Goal: Task Accomplishment & Management: Complete application form

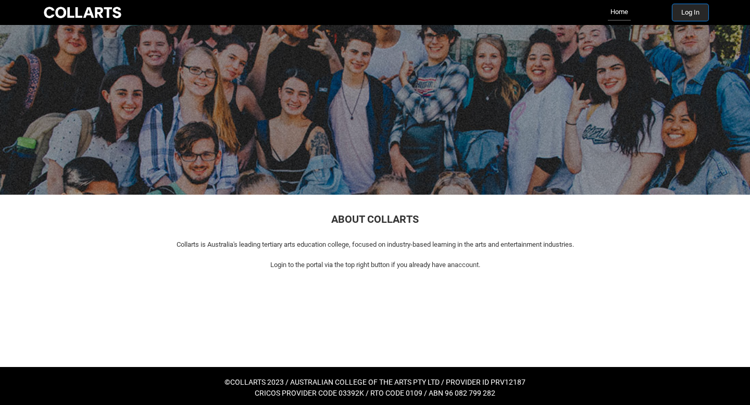
click at [697, 14] on button "Log In" at bounding box center [691, 12] width 36 height 17
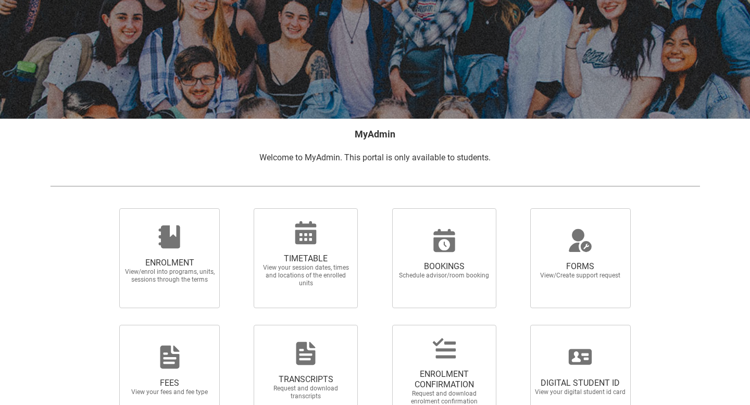
scroll to position [160, 0]
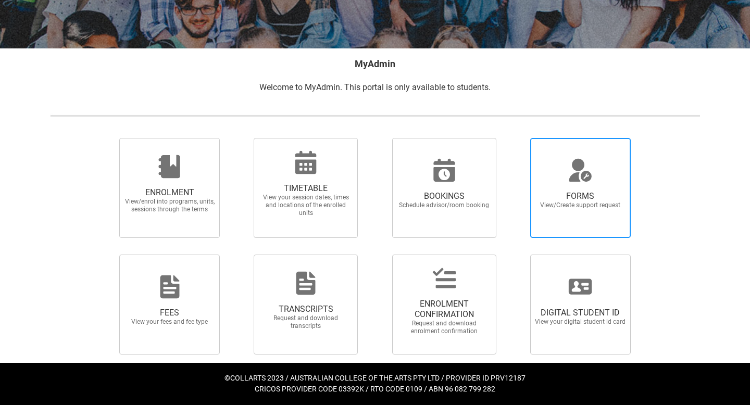
click at [610, 208] on span "View/Create support request" at bounding box center [581, 206] width 92 height 8
click at [518, 138] on input "FORMS View/Create support request" at bounding box center [517, 138] width 1 height 1
radio input "true"
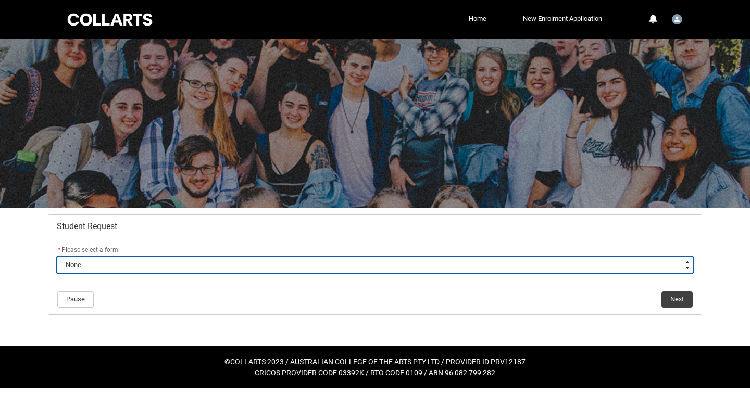
click at [294, 262] on select "--None-- Academic Transcript Application to Appeal Assignment Extension Change …" at bounding box center [375, 265] width 637 height 17
type lightning-select "Assignment_Extension_Choice"
select select "Assignment_Extension_Choice"
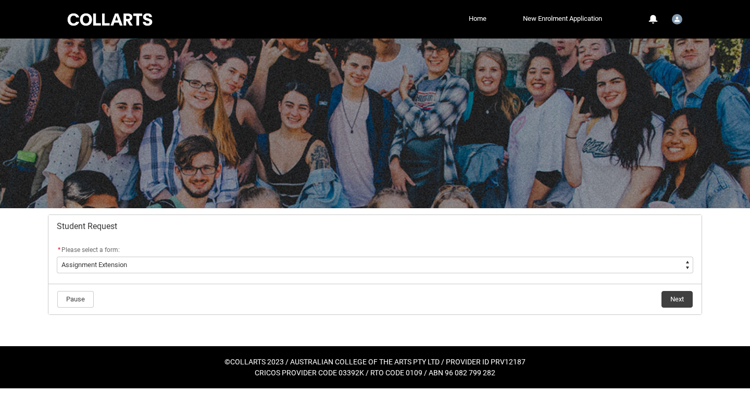
click at [680, 291] on lightning-button "Next" at bounding box center [677, 300] width 32 height 18
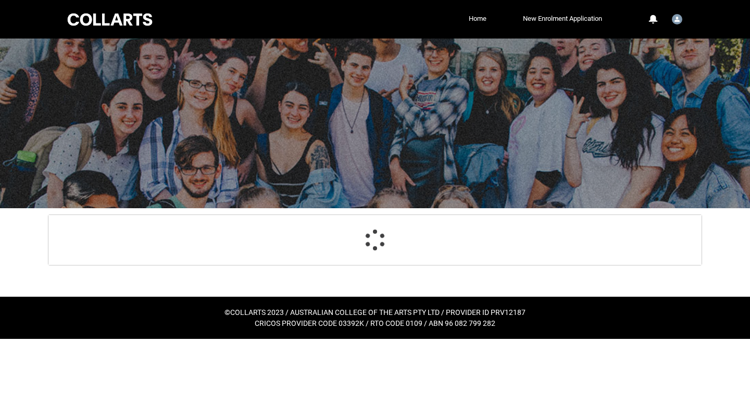
scroll to position [4, 0]
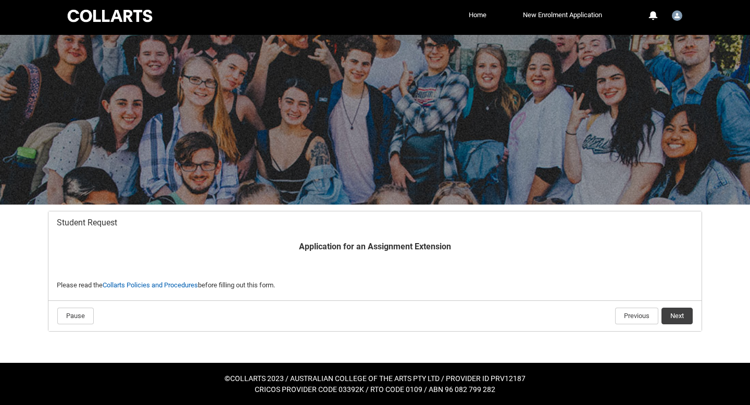
click at [180, 290] on p "Please read the Collarts Policies and Procedures before filling out this form." at bounding box center [375, 285] width 637 height 10
click at [173, 286] on link "Collarts Policies and Procedures" at bounding box center [150, 285] width 95 height 8
click at [678, 312] on button "Next" at bounding box center [677, 316] width 31 height 17
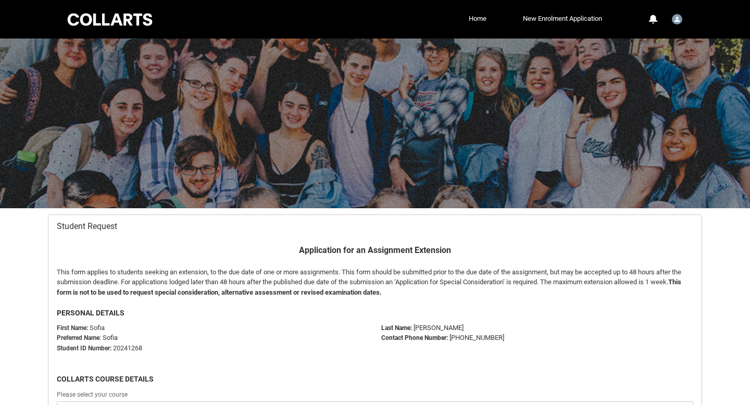
scroll to position [111, 0]
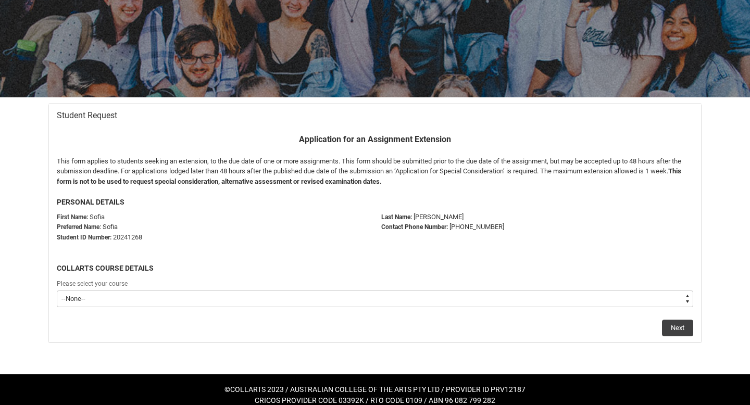
click at [118, 298] on select "--None-- Bachelor of Graphic and Digital Design" at bounding box center [375, 299] width 637 height 17
type lightning-select "recordPicklist_ProgramEnrollment.a0jOZ000003EbQzYAK"
select select "recordPicklist_ProgramEnrollment.a0jOZ000003EbQzYAK"
click at [680, 326] on button "Next" at bounding box center [677, 328] width 31 height 17
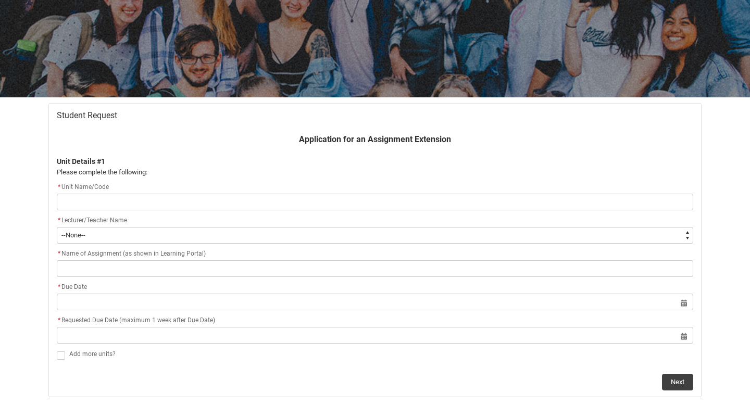
click at [147, 206] on input "Redu_Student_Request flow" at bounding box center [375, 202] width 637 height 17
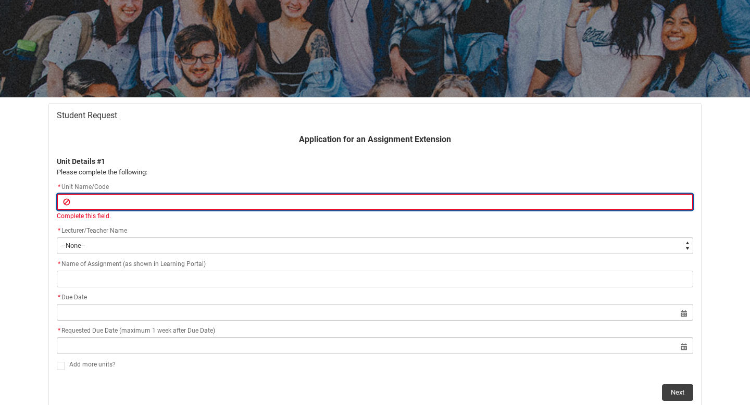
paste input "PHIA3 Mobile Photography"
type lightning-primitive-input-simple "PHIA3 Mobile Photography"
type input "PHIA3 Mobile Photography"
type lightning-primitive-input-simple "PHIA3 Mobile Photography"
type input "PHIA3 Mobile Photography"
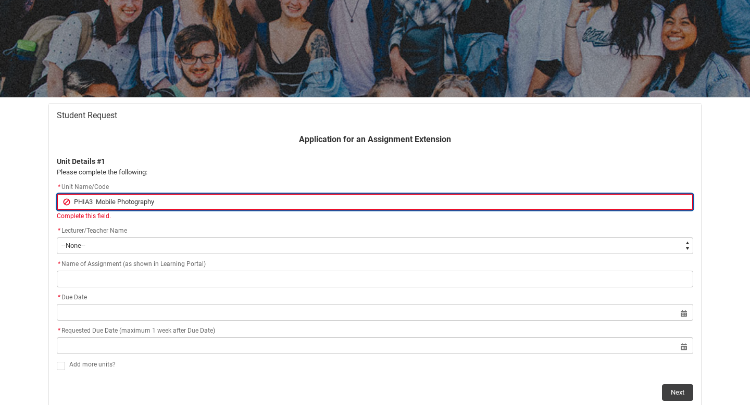
type lightning-primitive-input-simple "PHIA3 Mobile Photography ["
type input "PHIA3 Mobile Photography ["
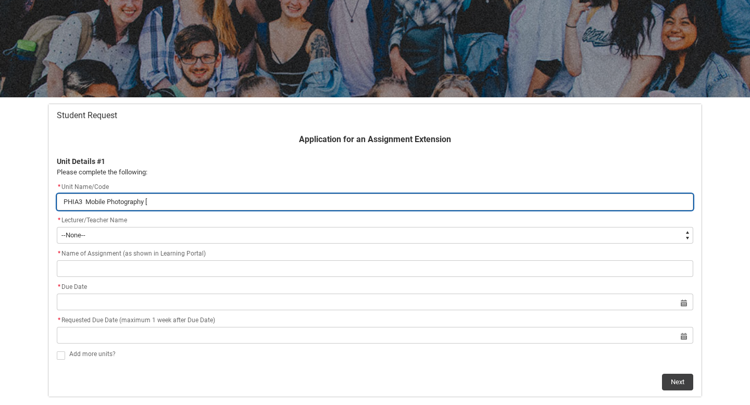
paste input "PHOMPHS"
type lightning-primitive-input-simple "PHIA3 Mobile Photography [PHOMPHS"
type input "PHIA3 Mobile Photography [PHOMPHS"
type lightning-primitive-input-simple "PHIA3 Mobile Photography [PHOMPHS]"
type input "PHIA3 Mobile Photography [PHOMPHS]"
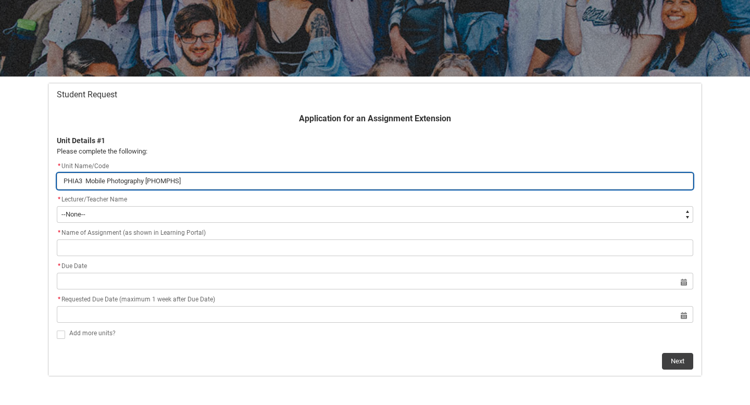
scroll to position [135, 0]
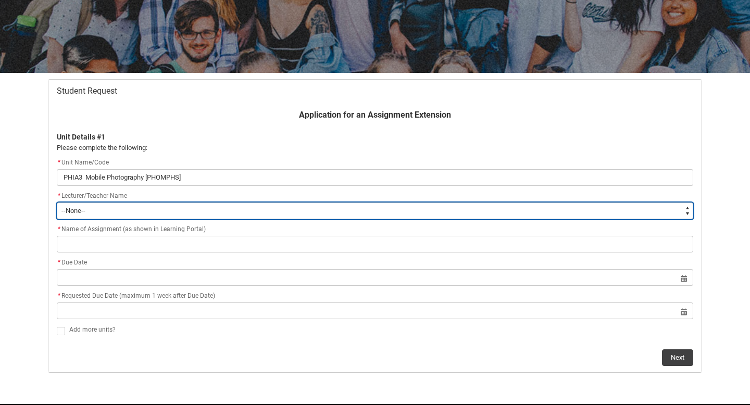
click at [103, 212] on select "--None-- [PERSON_NAME] [PERSON_NAME] [PERSON_NAME] [PERSON_NAME] [PERSON_NAME] …" at bounding box center [375, 211] width 637 height 17
click at [128, 214] on select "--None-- [PERSON_NAME] [PERSON_NAME] [PERSON_NAME] [PERSON_NAME] [PERSON_NAME] …" at bounding box center [375, 211] width 637 height 17
type lightning-select "Faculty_NamefromNtoZ.0035g00000b9AZKAA2"
select select "Faculty_NamefromNtoZ.0035g00000b9AZKAA2"
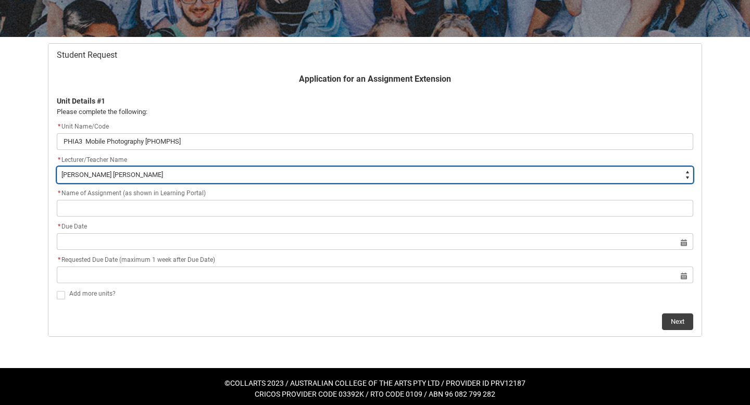
scroll to position [176, 0]
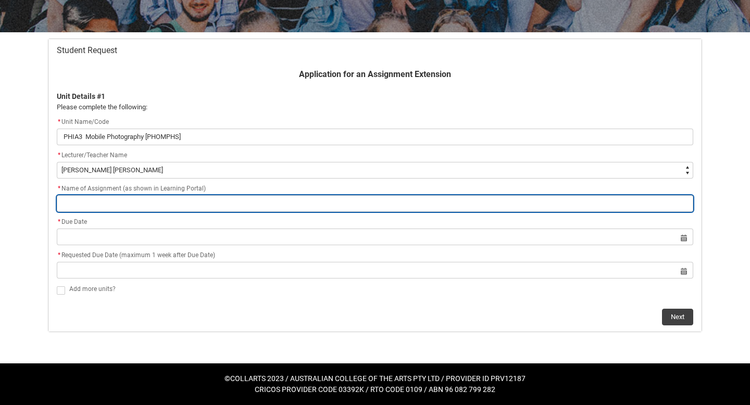
click at [113, 208] on input "Redu_Student_Request flow" at bounding box center [375, 203] width 637 height 17
paste input "Assessment 2: Creative Folio"
type lightning-primitive-input-simple "Assessment 2: Creative Folio"
type input "Assessment 2: Creative Folio"
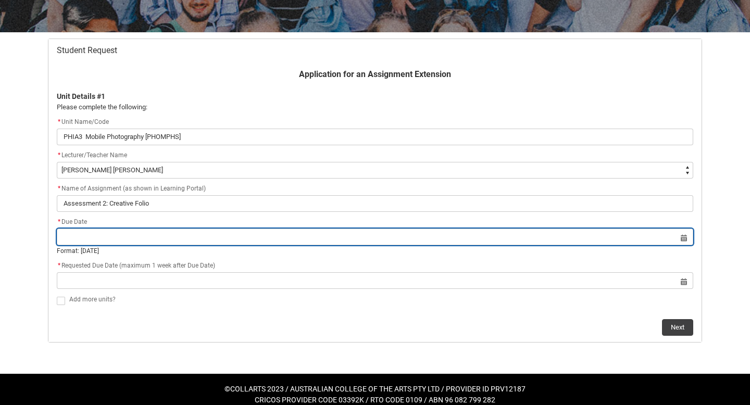
click at [124, 232] on input "Redu_Student_Request flow" at bounding box center [375, 237] width 637 height 17
select select "2025"
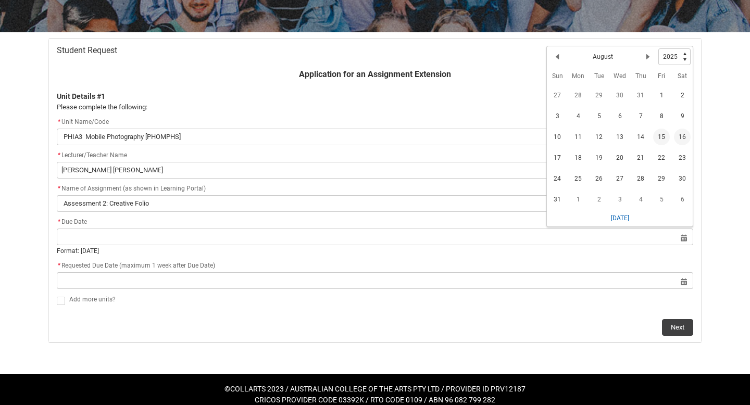
click at [664, 137] on span "15" at bounding box center [662, 137] width 17 height 17
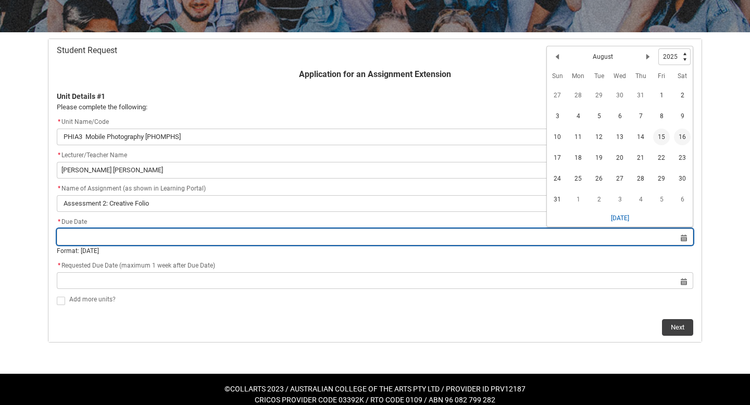
type lightning-datepicker "[DATE]"
type lightning-input "[DATE]"
type input "[DATE]"
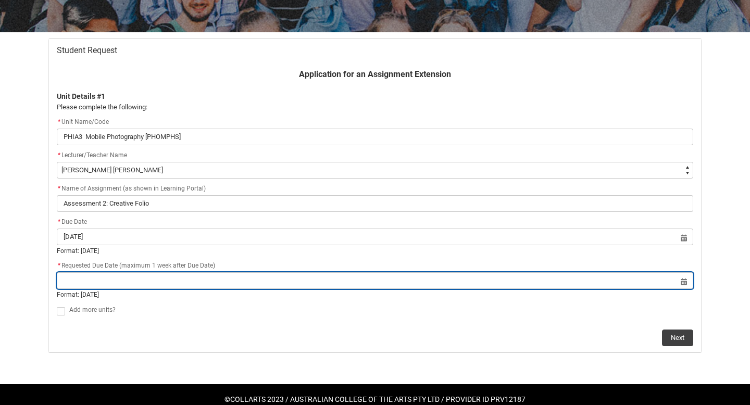
click at [687, 278] on input "Redu_Student_Request flow" at bounding box center [375, 281] width 637 height 17
select select "2025"
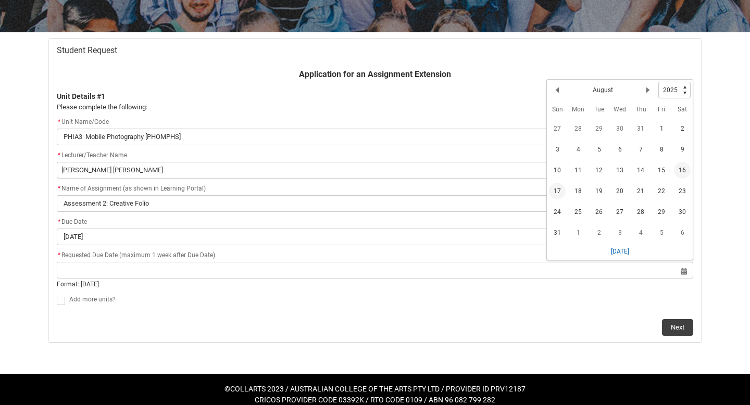
click at [556, 193] on span "17" at bounding box center [557, 191] width 17 height 17
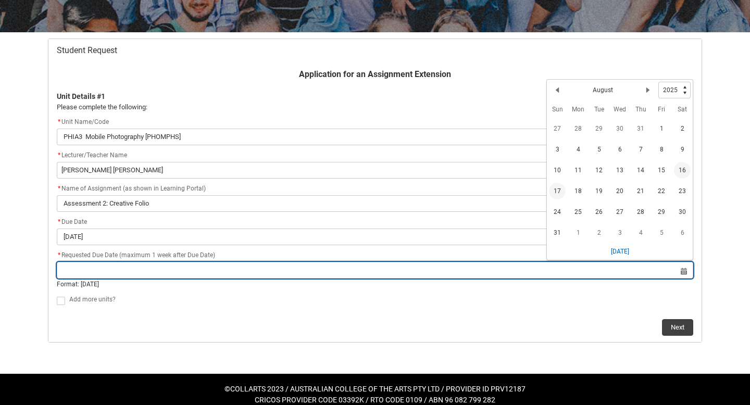
type lightning-datepicker "[DATE]"
type lightning-input "[DATE]"
type input "[DATE]"
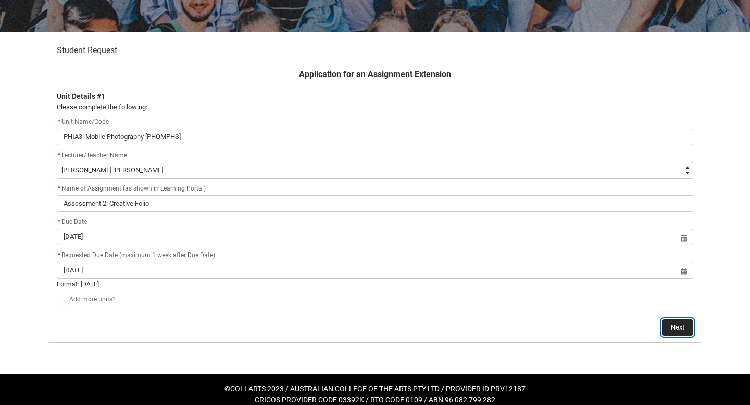
click at [684, 326] on button "Next" at bounding box center [677, 327] width 31 height 17
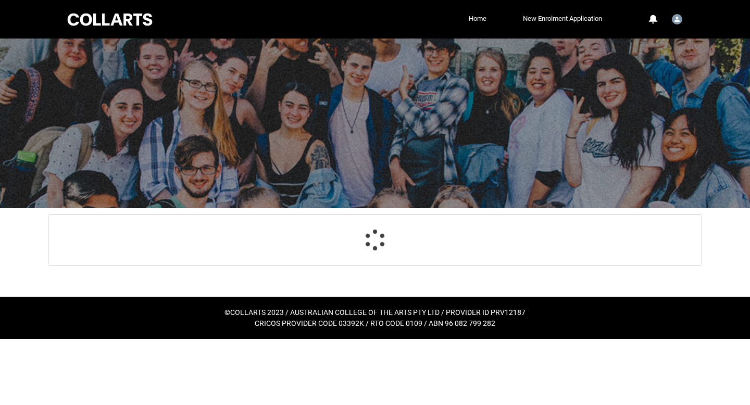
scroll to position [111, 0]
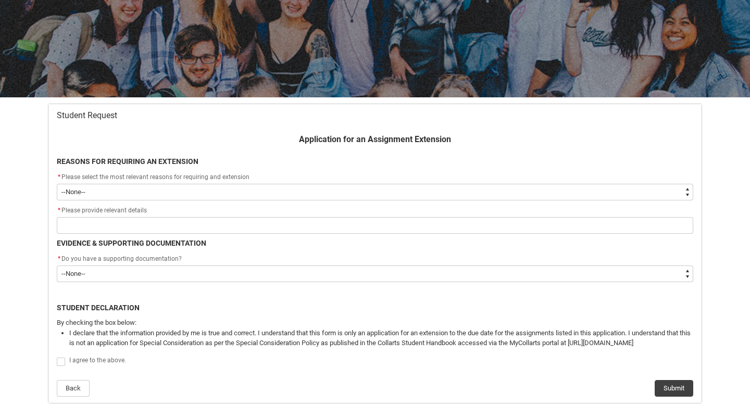
click at [127, 193] on select "--None-- Medical Reasons Work obligations Family obligations Academic Difficult…" at bounding box center [375, 192] width 637 height 17
type lightning-select "choice_WithdrawEnrolment_Reason_Work"
select select "choice_WithdrawEnrolment_Reason_Work"
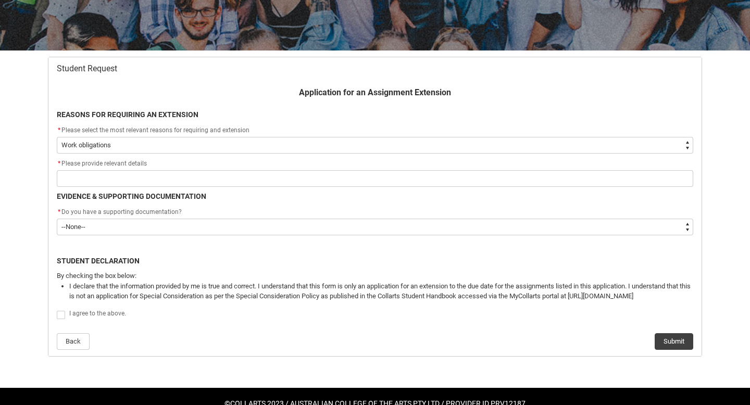
scroll to position [183, 0]
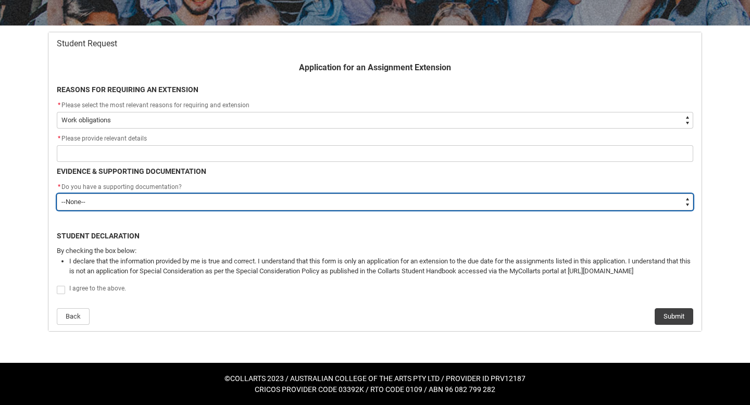
click at [84, 205] on select "--None-- Yes No" at bounding box center [375, 202] width 637 height 17
type lightning-select "No"
select select "No"
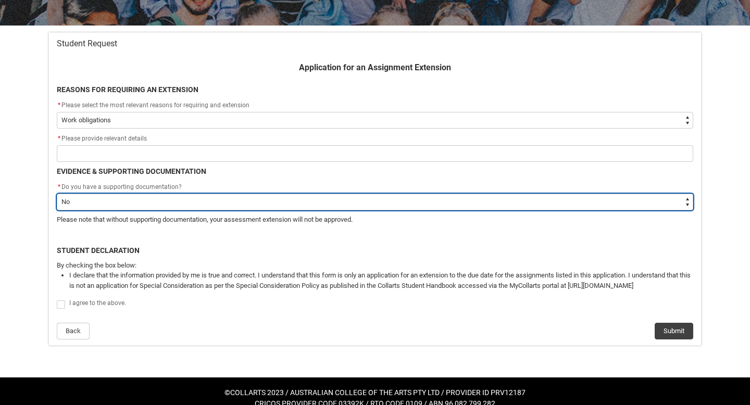
click at [171, 204] on select "--None-- Yes No" at bounding box center [375, 202] width 637 height 17
type lightning-select "FlowImplicit__DefaultTextChoiceName"
select select "FlowImplicit__DefaultTextChoiceName"
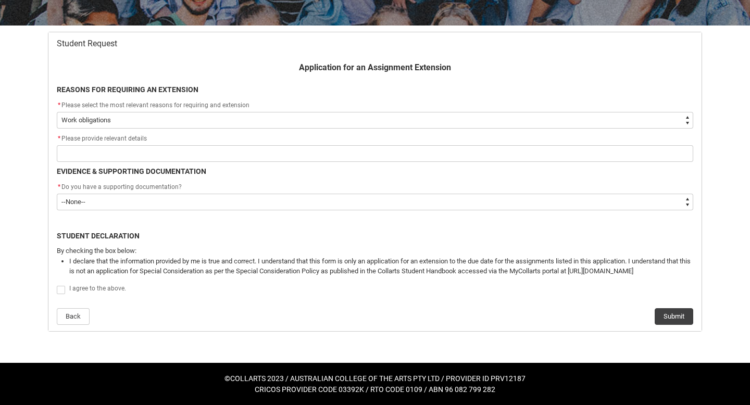
click at [61, 290] on span "Redu_Student_Request flow" at bounding box center [61, 290] width 8 height 8
click at [57, 285] on input "Redu_Student_Request flow" at bounding box center [56, 285] width 1 height 1
type lightning-input "true"
checkbox input "true"
click at [61, 286] on span "Redu_Student_Request flow" at bounding box center [61, 290] width 8 height 8
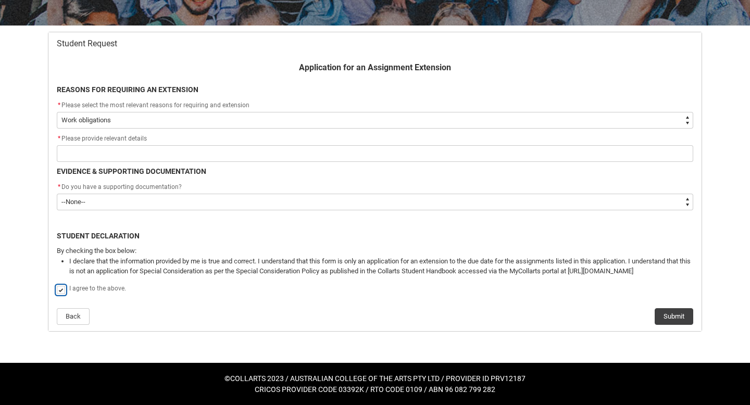
click at [57, 285] on input "Redu_Student_Request flow" at bounding box center [56, 285] width 1 height 1
type lightning-input "false"
checkbox input "false"
click at [30, 252] on div "Skip to Main Content Collarts Education Community Home New Enrolment Applicatio…" at bounding box center [375, 111] width 750 height 588
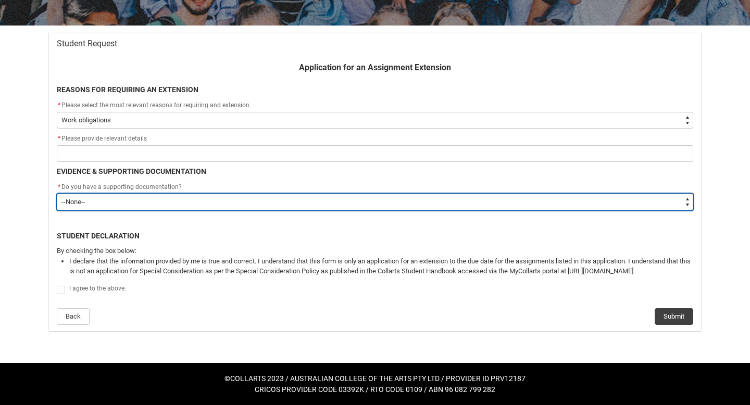
click at [83, 203] on select "--None-- Yes No" at bounding box center [375, 202] width 637 height 17
click at [85, 203] on select "--None-- Yes No" at bounding box center [375, 202] width 637 height 17
type lightning-select "No"
select select "No"
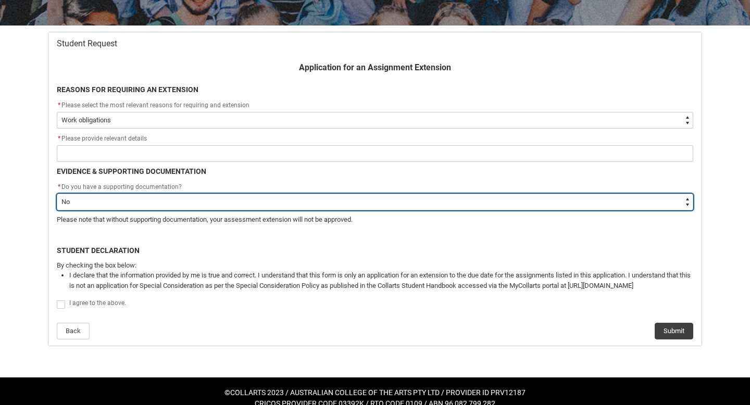
click at [129, 202] on select "--None-- Yes No" at bounding box center [375, 202] width 637 height 17
type lightning-select "FlowImplicit__DefaultTextChoiceName"
select select "FlowImplicit__DefaultTextChoiceName"
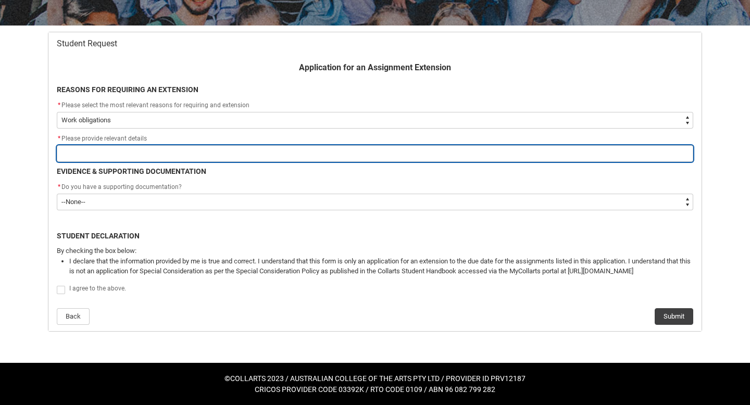
click at [108, 149] on input "Redu_Student_Request flow" at bounding box center [375, 153] width 637 height 17
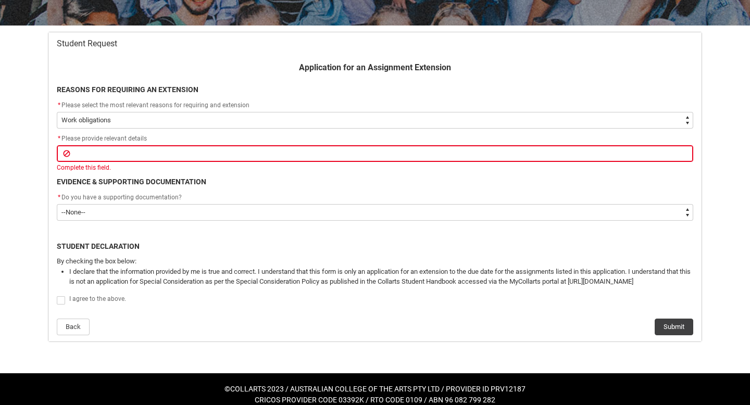
click at [81, 137] on span "* Please provide relevant details" at bounding box center [102, 138] width 90 height 7
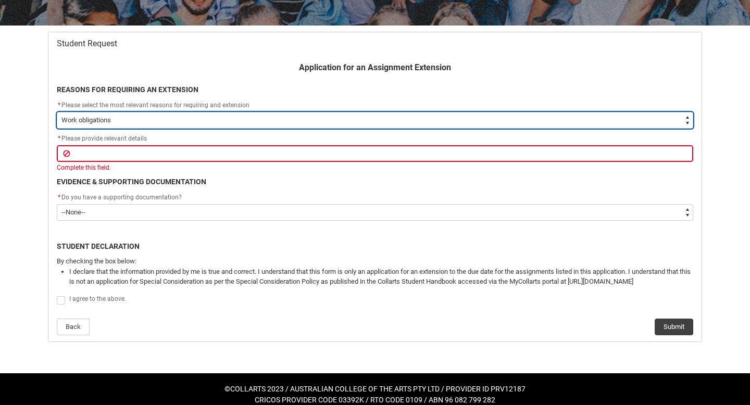
click at [86, 120] on select "--None-- Medical Reasons Work obligations Family obligations Academic Difficult…" at bounding box center [375, 120] width 637 height 17
type lightning-select "choice_AssignmentExtension_Reason_Academic"
select select "choice_AssignmentExtension_Reason_Academic"
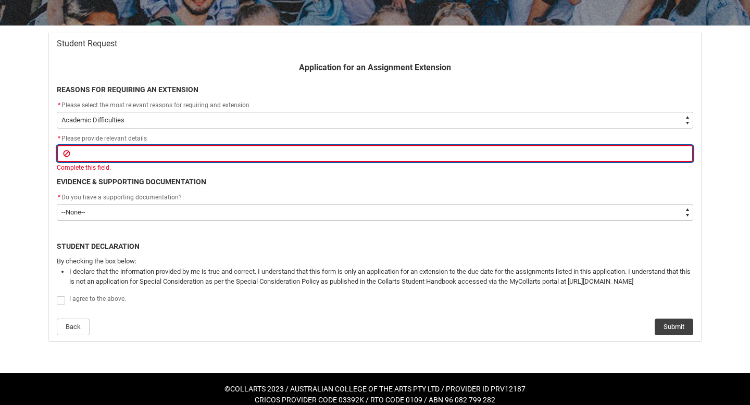
click at [99, 154] on input "Redu_Student_Request flow" at bounding box center [375, 153] width 637 height 17
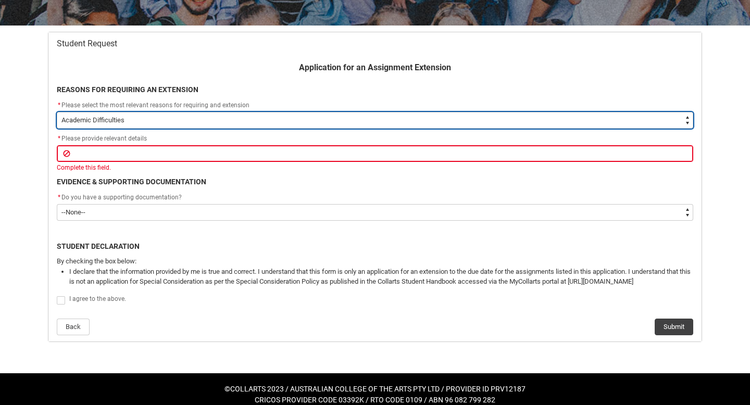
click at [105, 124] on select "--None-- Medical Reasons Work obligations Family obligations Academic Difficult…" at bounding box center [375, 120] width 637 height 17
type lightning-select "choice_WithdrawEnrolment_Reason_Work"
select select "choice_WithdrawEnrolment_Reason_Work"
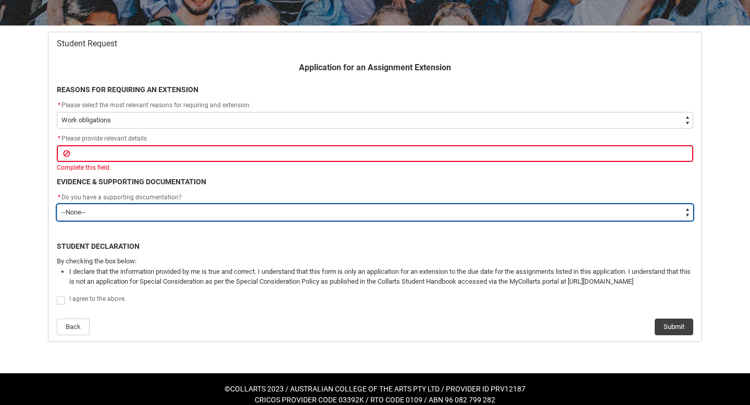
click at [98, 205] on select "--None-- Yes No" at bounding box center [375, 212] width 637 height 17
type lightning-select "No"
select select "No"
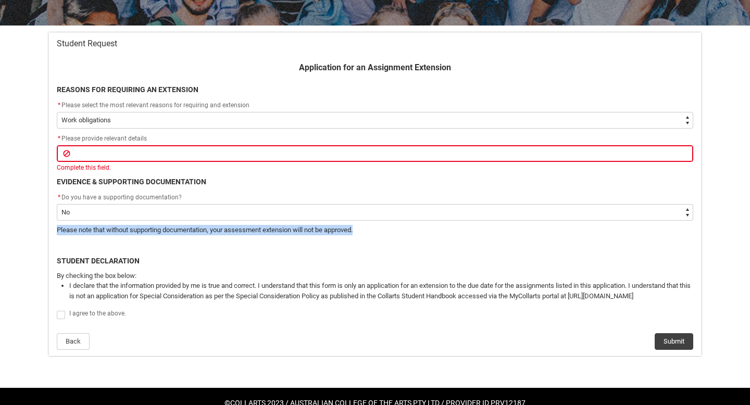
drag, startPoint x: 366, startPoint y: 229, endPoint x: 52, endPoint y: 231, distance: 314.3
click at [52, 231] on flowruntime-screen-field "Please note that without supporting documentation, your assessment extension wi…" at bounding box center [375, 232] width 649 height 15
copy p "Please note that without supporting documentation, your assessment extension wi…"
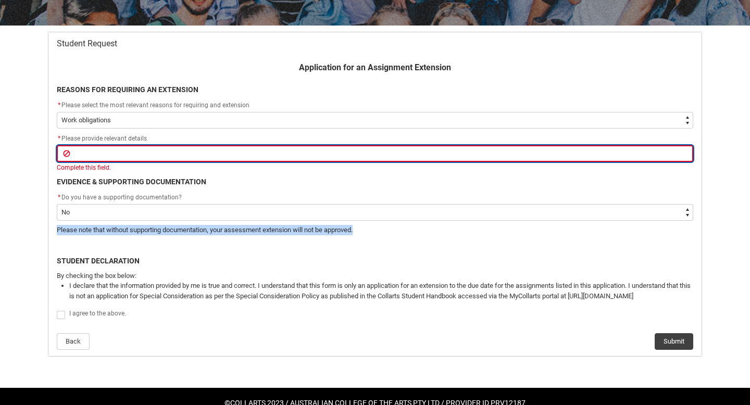
click at [109, 146] on input "Redu_Student_Request flow" at bounding box center [375, 153] width 637 height 17
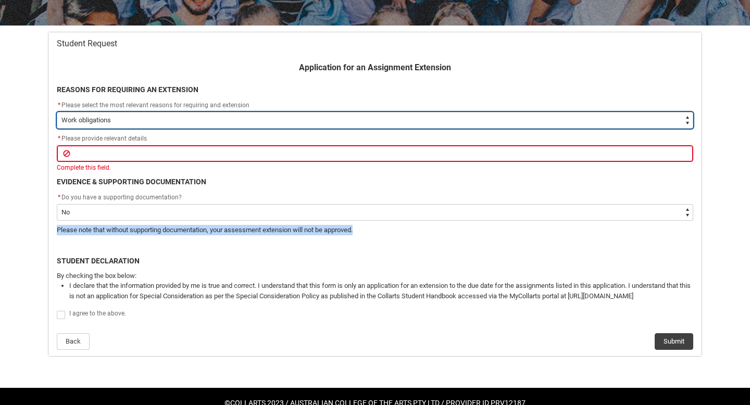
click at [107, 121] on select "--None-- Medical Reasons Work obligations Family obligations Academic Difficult…" at bounding box center [375, 120] width 637 height 17
